Goal: Information Seeking & Learning: Learn about a topic

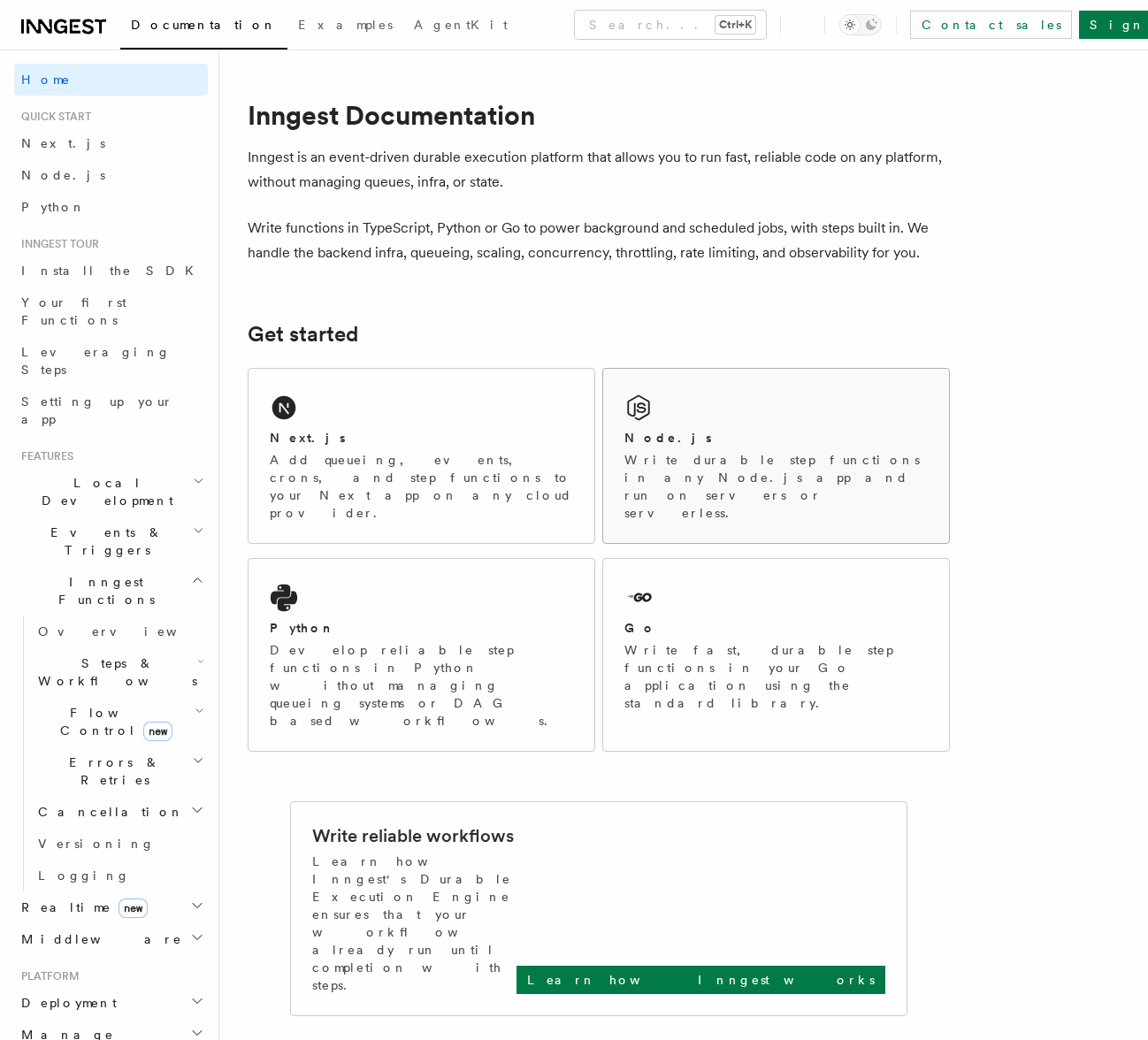
click at [684, 452] on p "Write durable step functions in any Node.js app and run on servers or serverles…" at bounding box center [777, 486] width 303 height 71
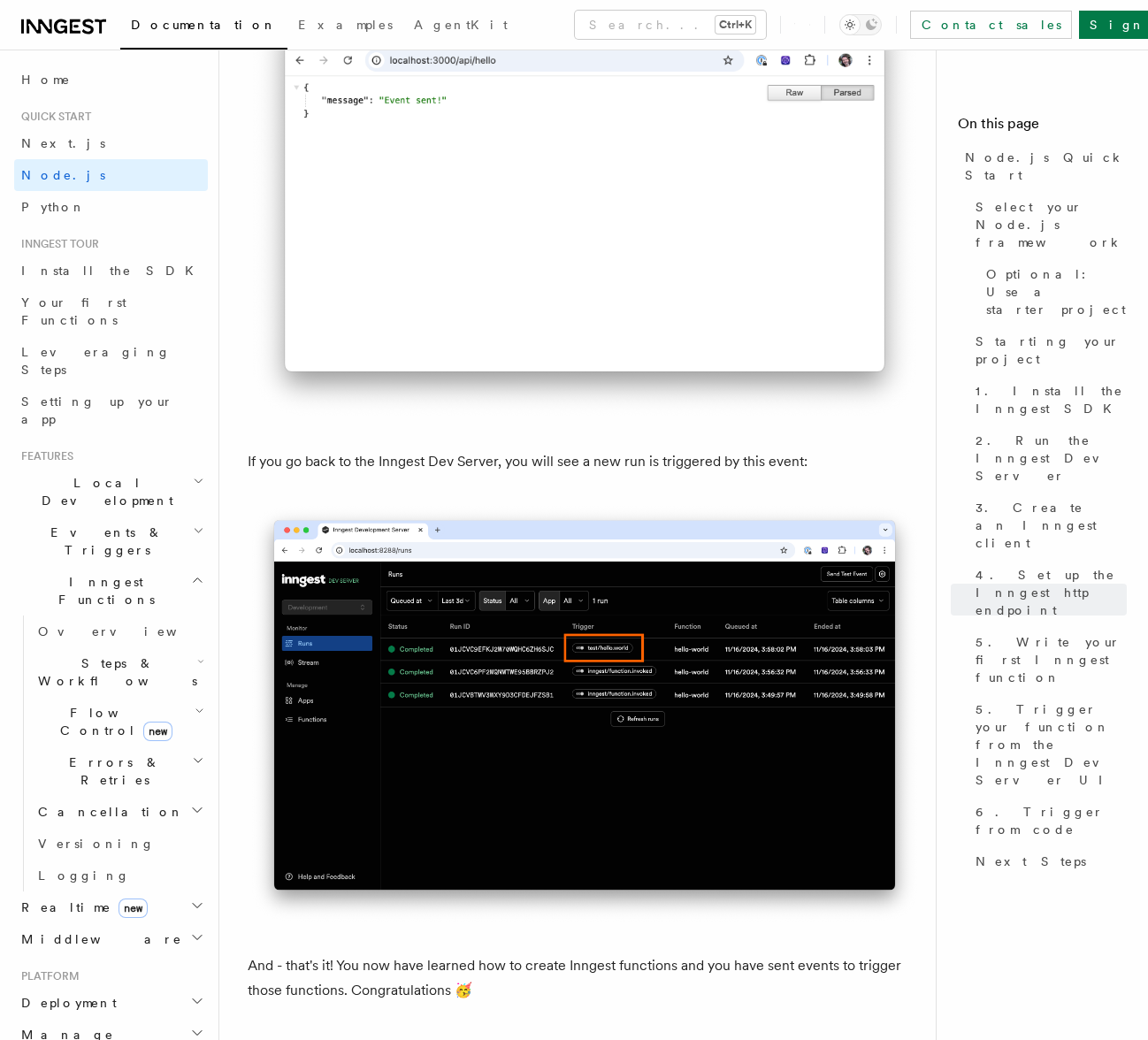
scroll to position [10347, 0]
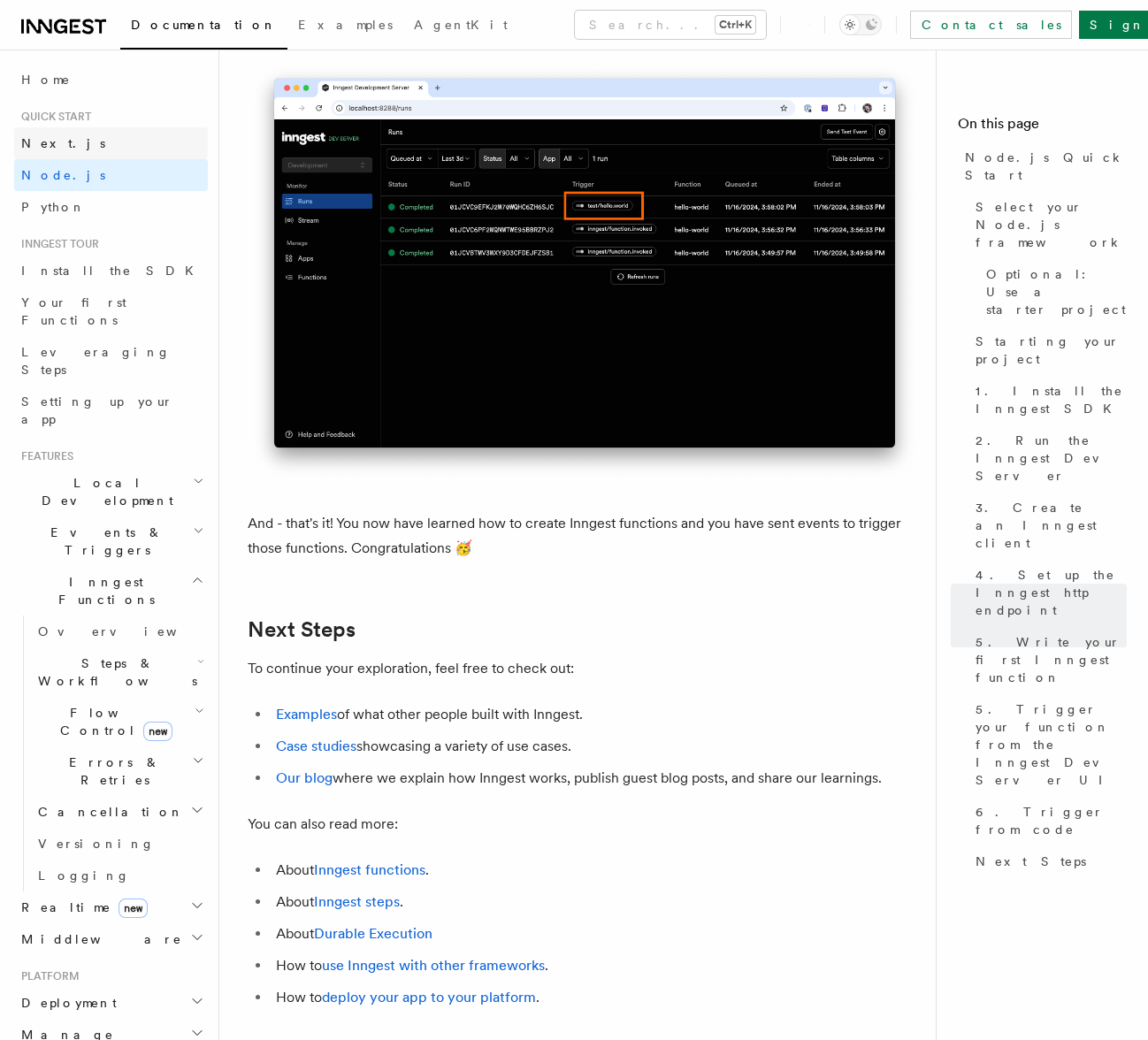
click at [55, 142] on span "Next.js" at bounding box center [63, 143] width 84 height 14
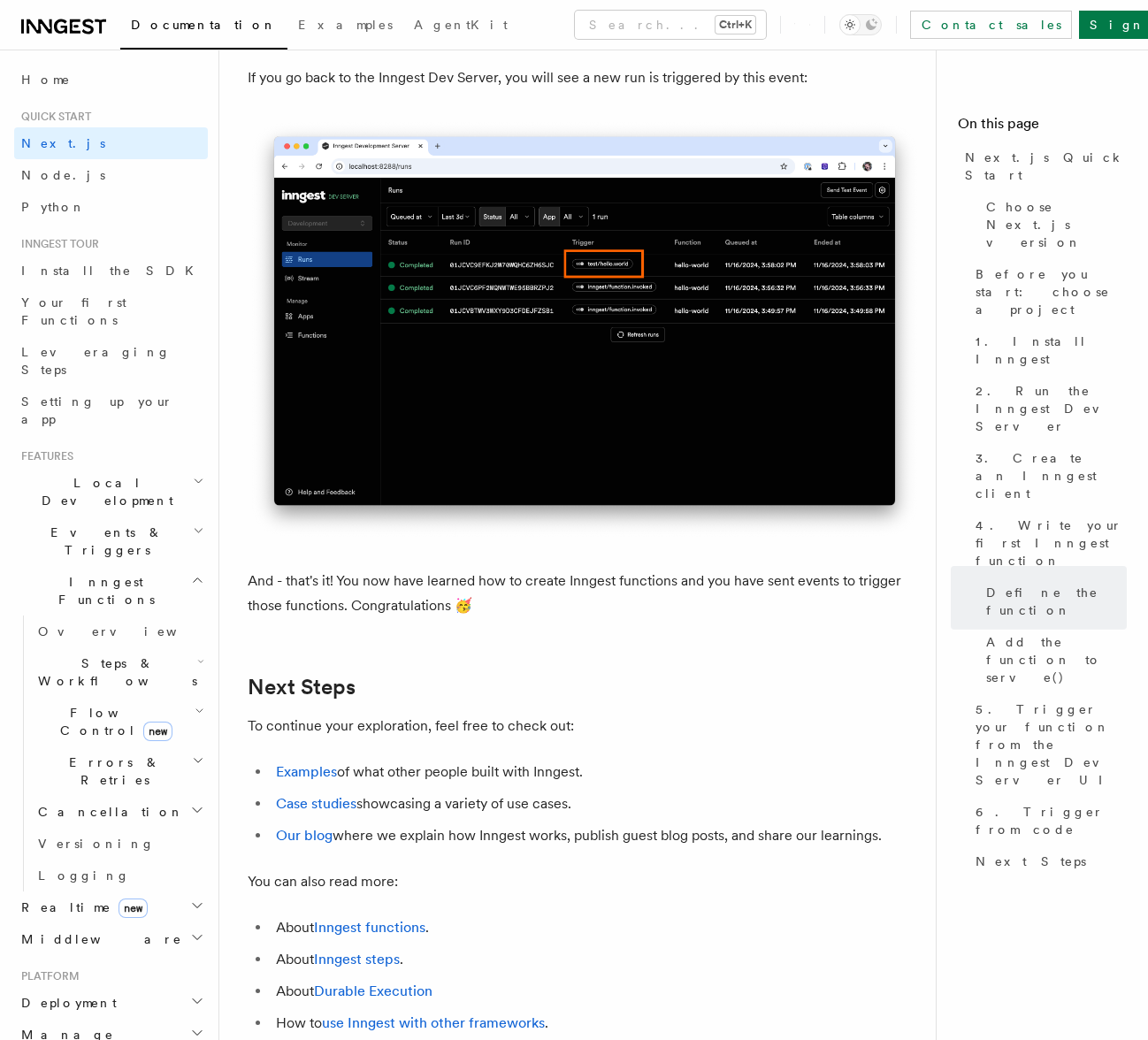
scroll to position [10635, 0]
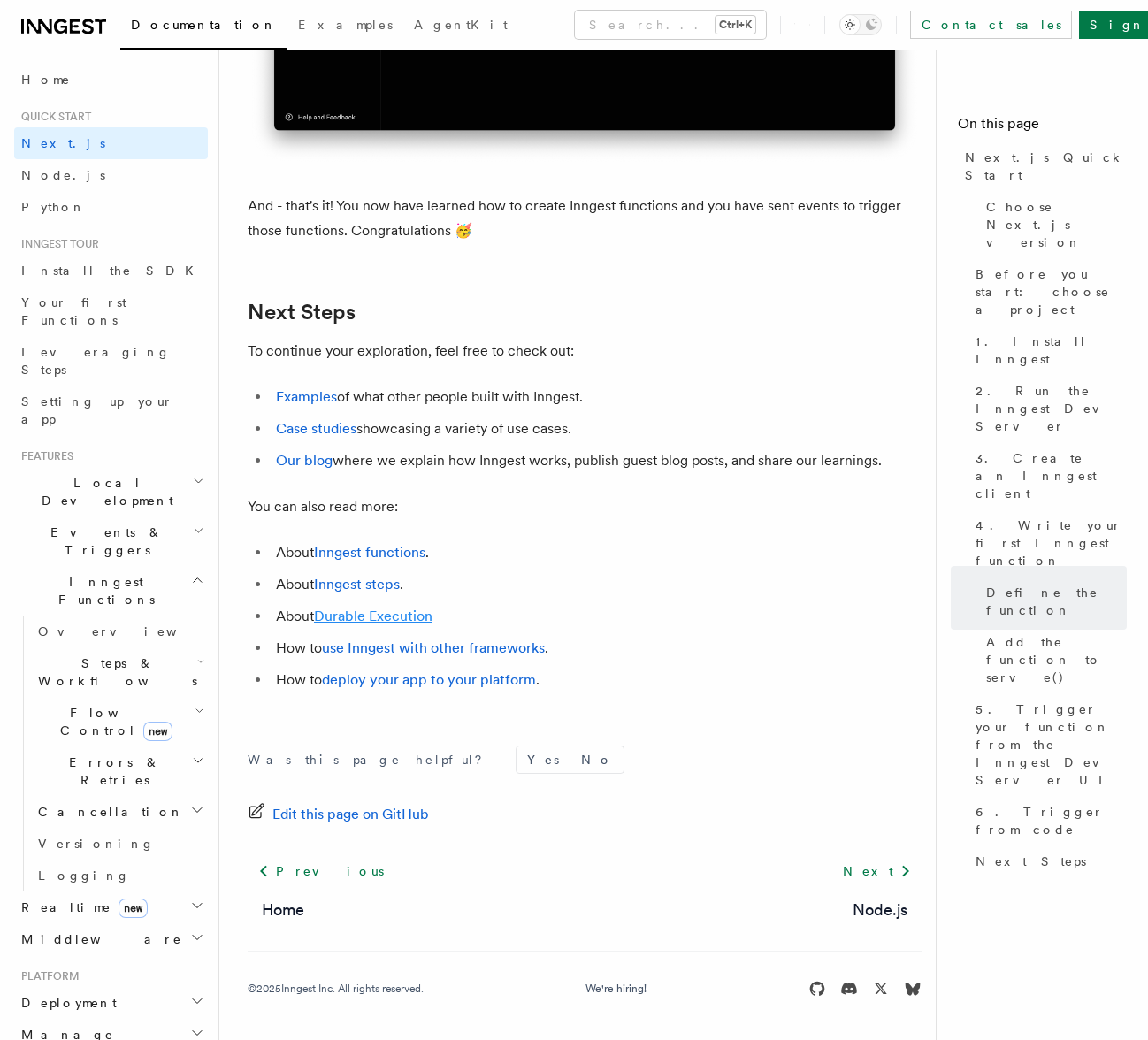
click at [368, 615] on link "Durable Execution" at bounding box center [373, 616] width 119 height 17
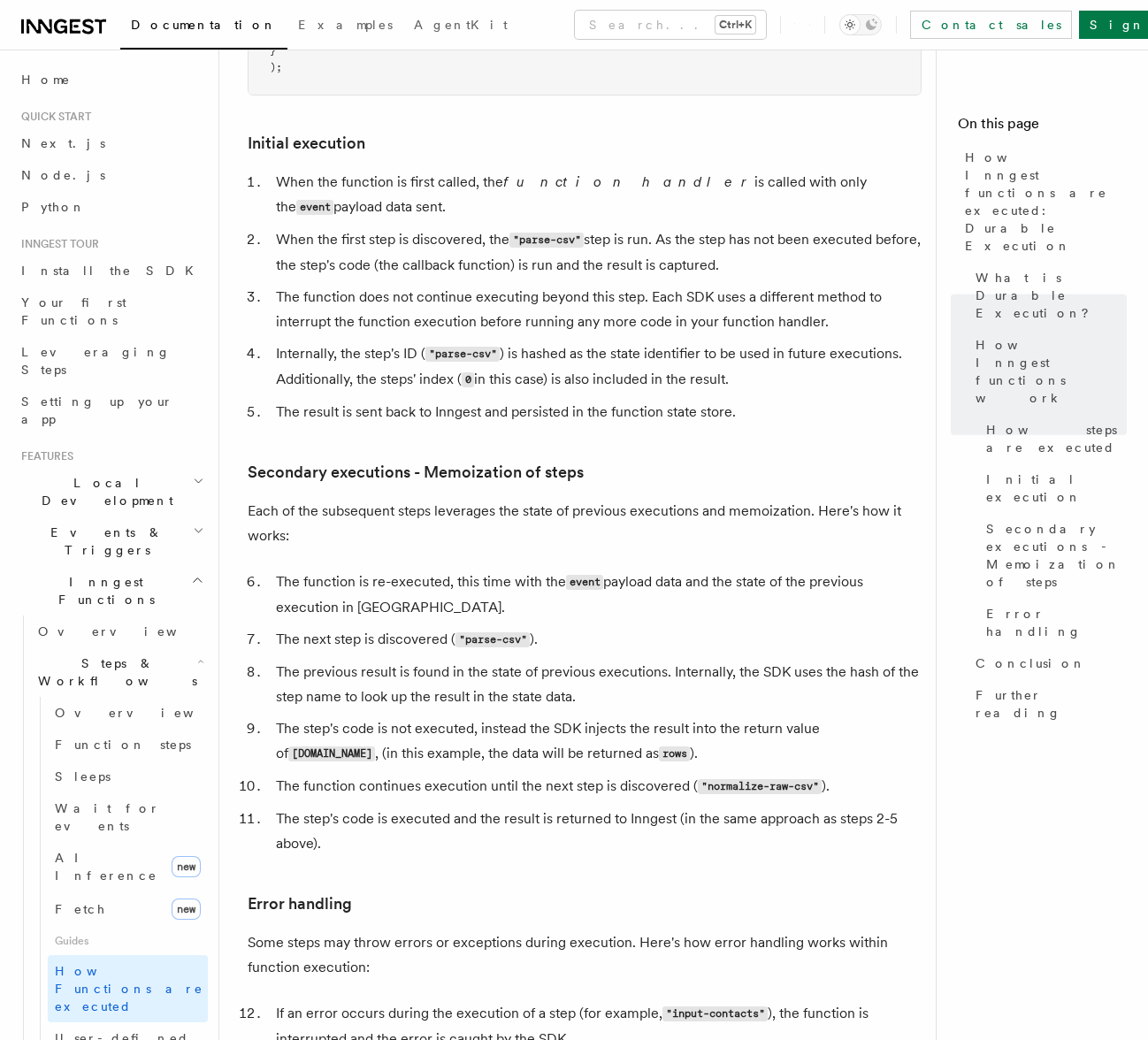
scroll to position [2388, 0]
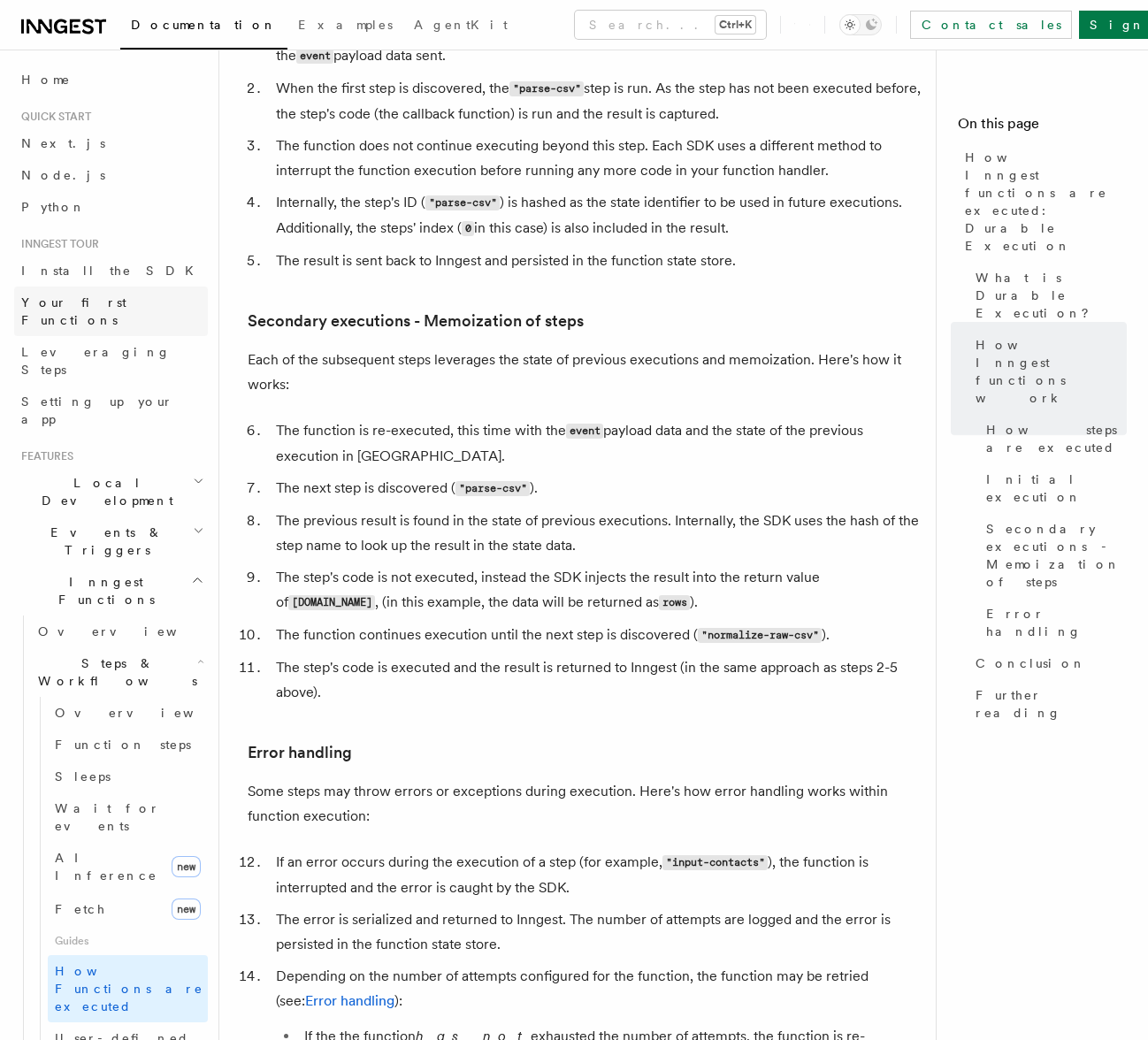
click at [94, 307] on span "Your first Functions" at bounding box center [74, 311] width 106 height 32
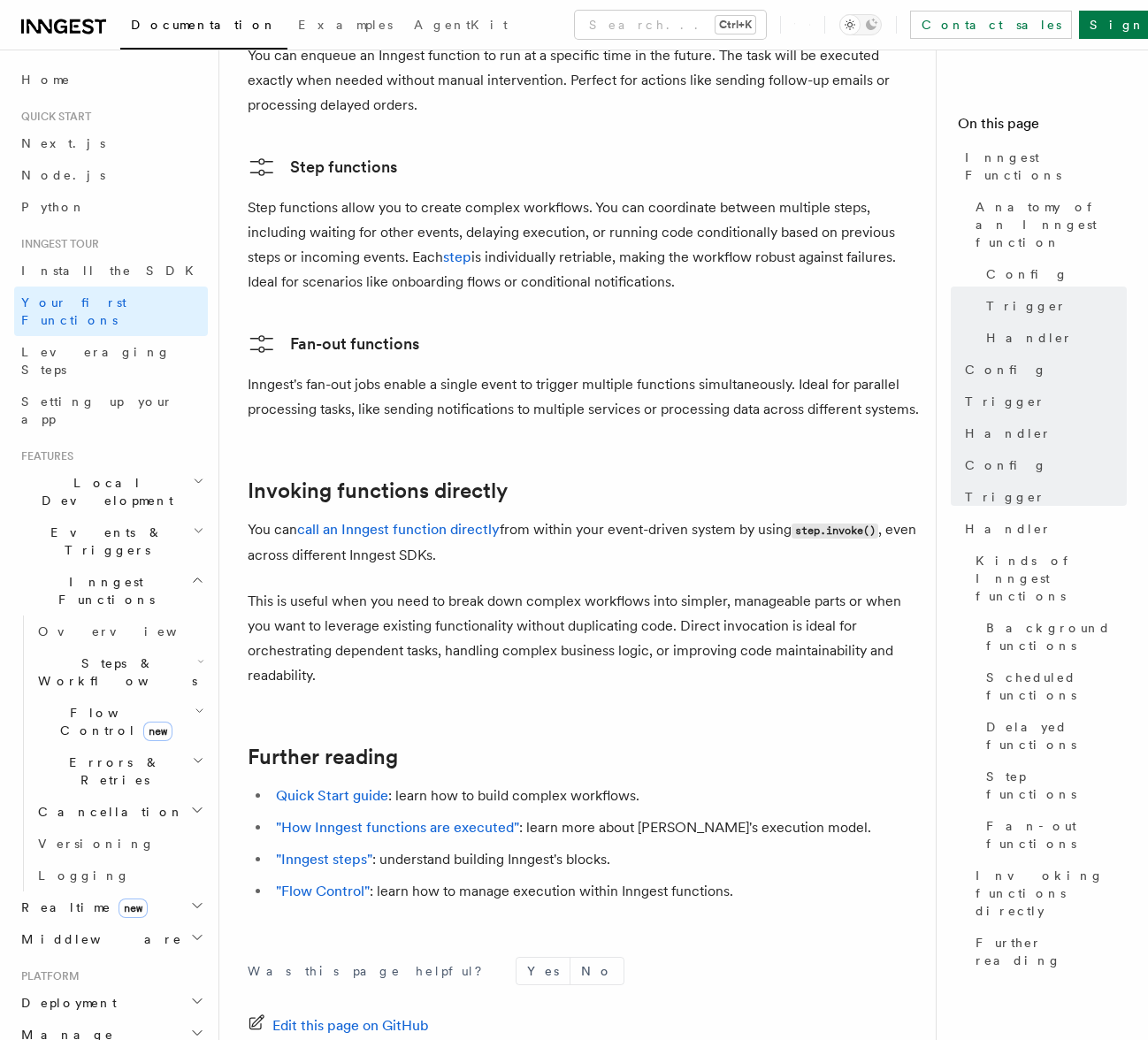
scroll to position [3351, 0]
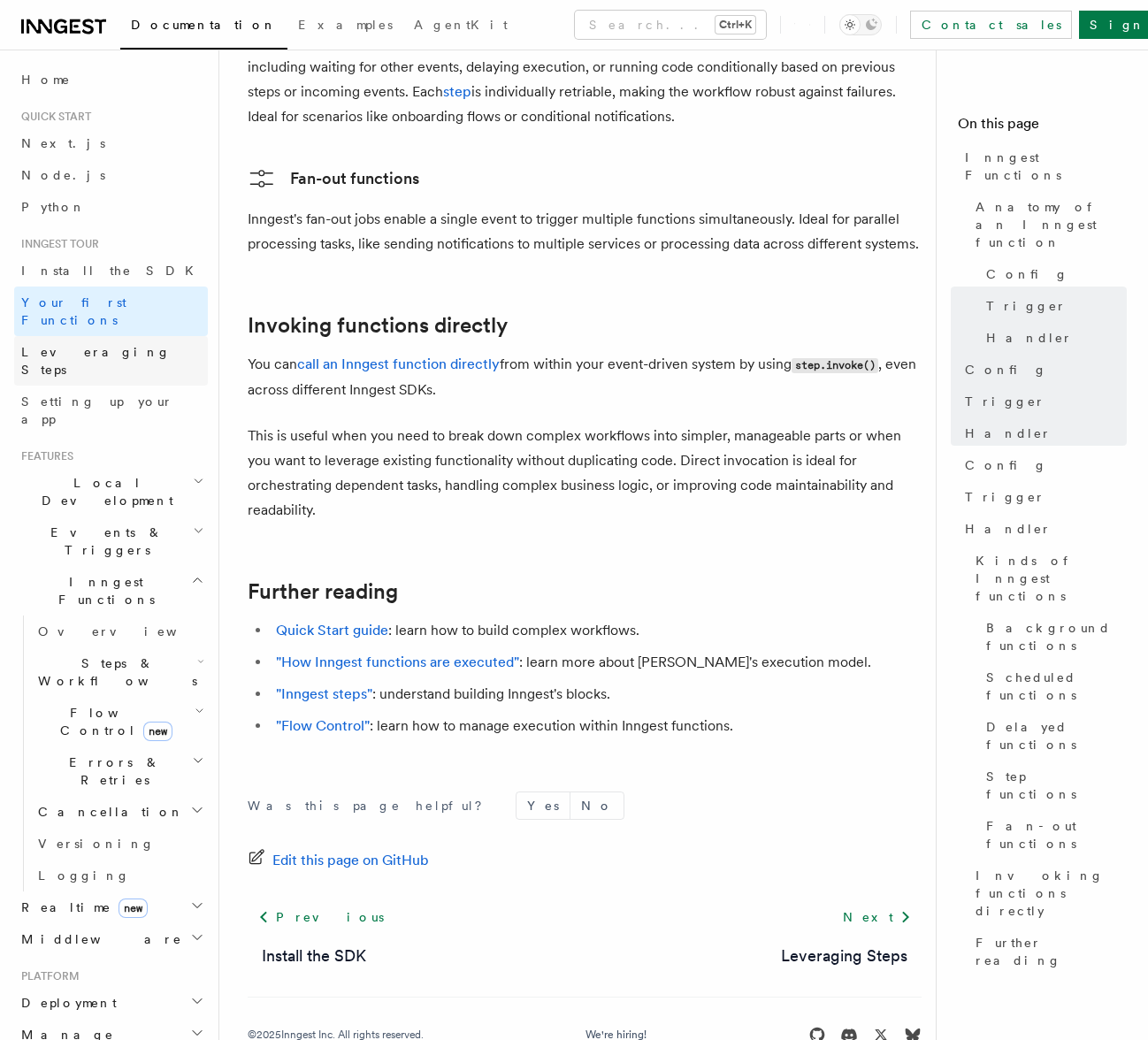
click at [65, 343] on span "Leveraging Steps" at bounding box center [114, 361] width 186 height 35
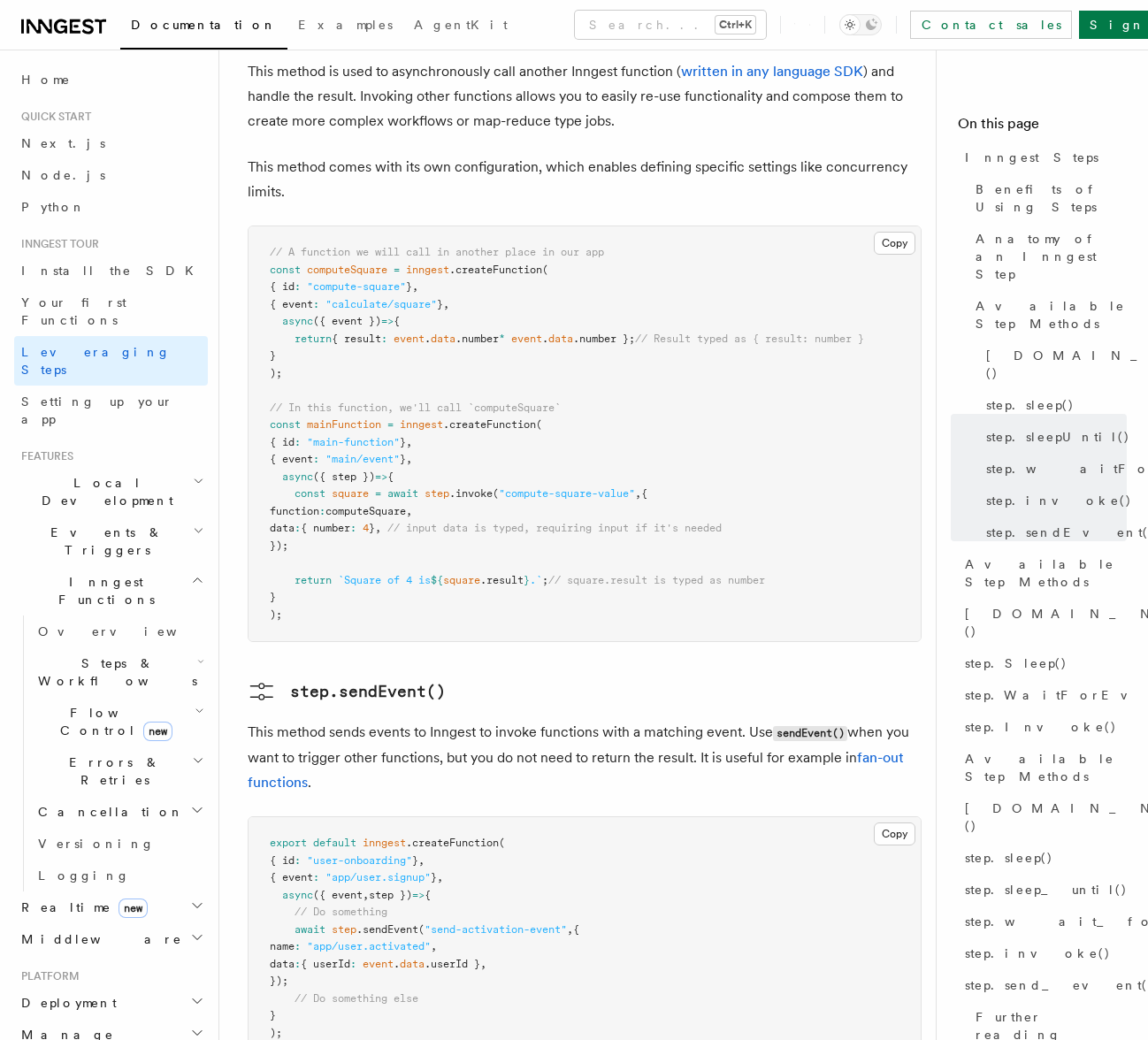
scroll to position [3626, 0]
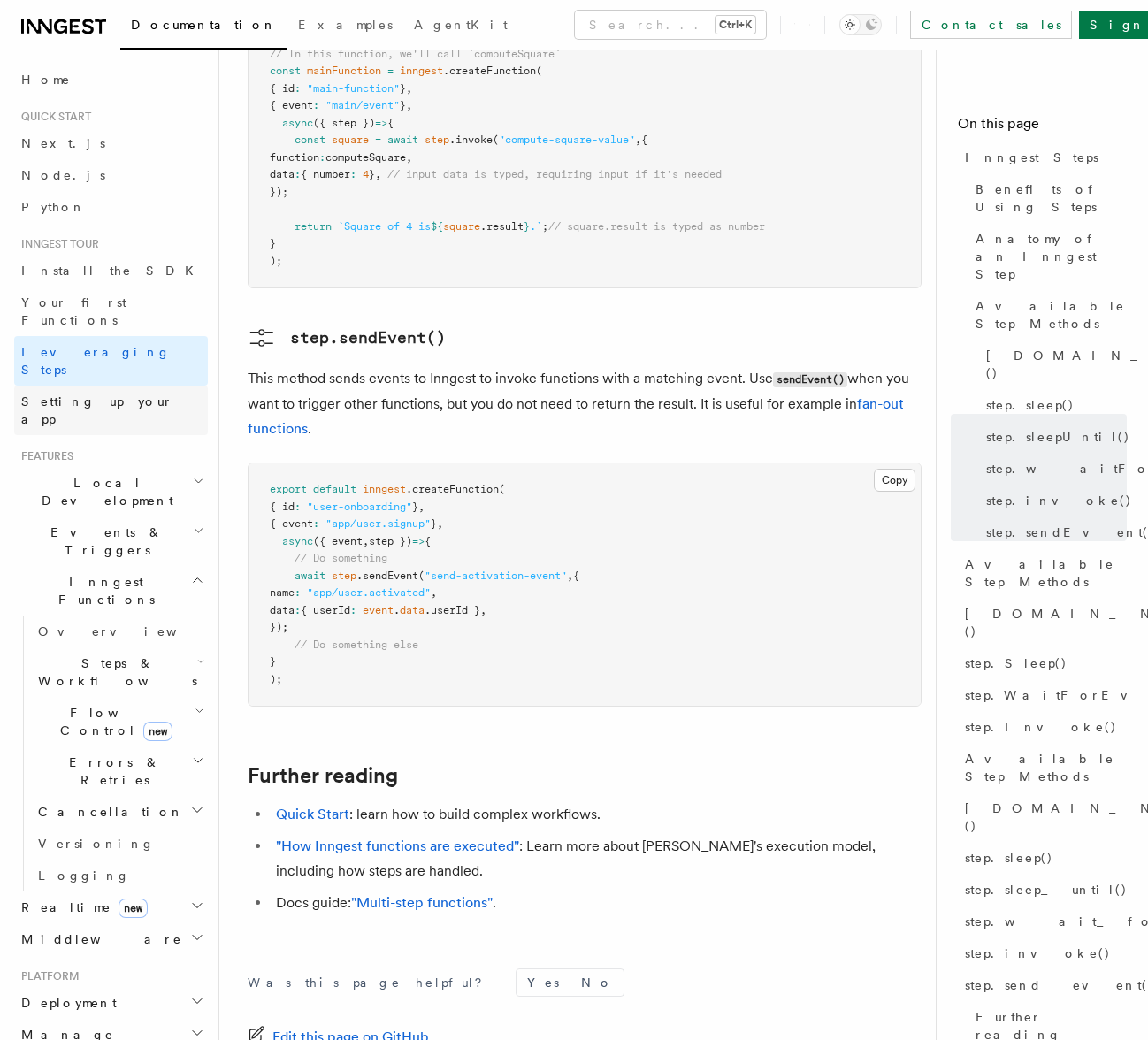
click at [108, 394] on span "Setting up your app" at bounding box center [97, 410] width 153 height 32
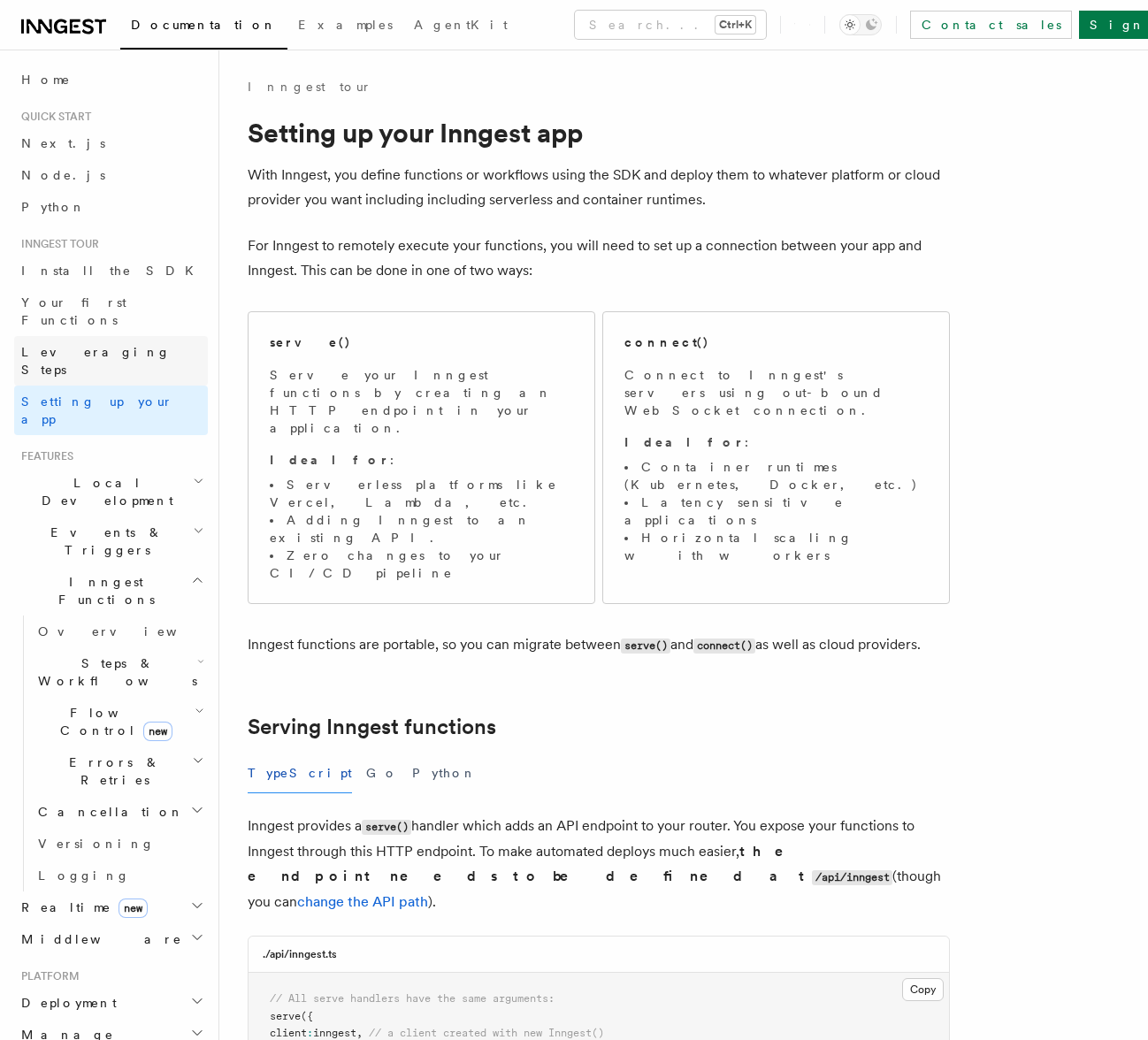
click at [89, 344] on span "Leveraging Steps" at bounding box center [96, 360] width 150 height 32
